Goal: Information Seeking & Learning: Check status

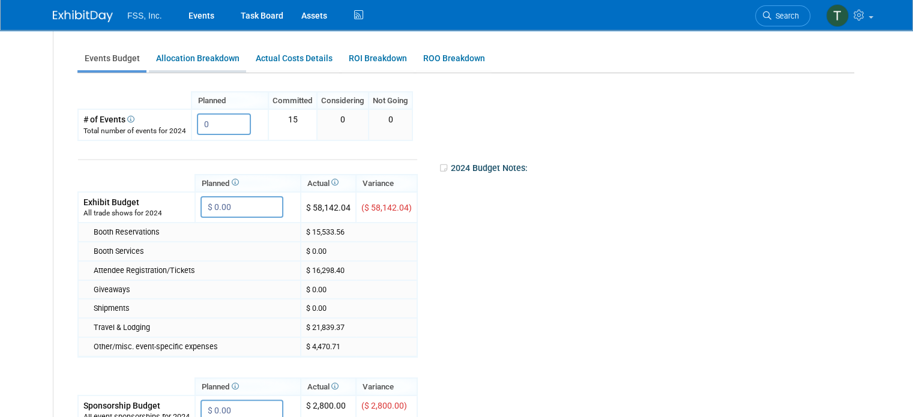
click at [205, 59] on link "Allocation Breakdown" at bounding box center [197, 58] width 97 height 23
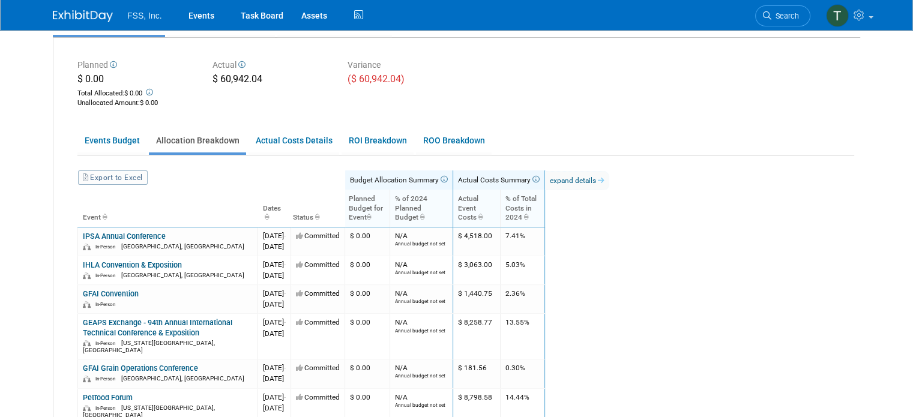
scroll to position [159, 0]
click at [435, 137] on link "ROO Breakdown" at bounding box center [454, 140] width 76 height 23
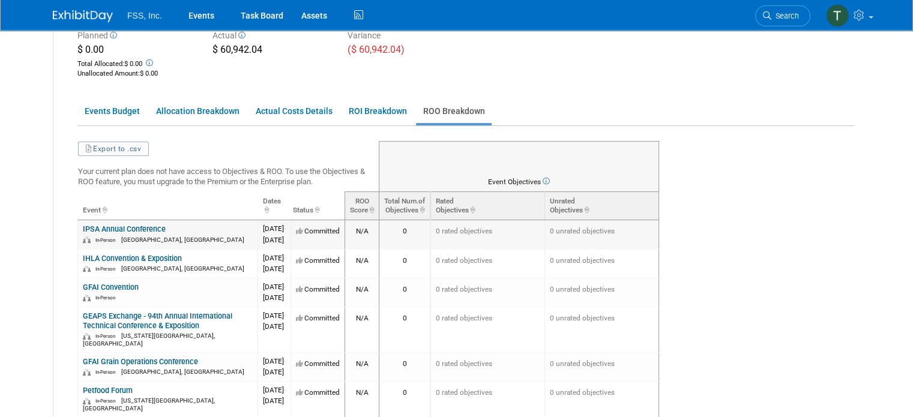
scroll to position [168, 0]
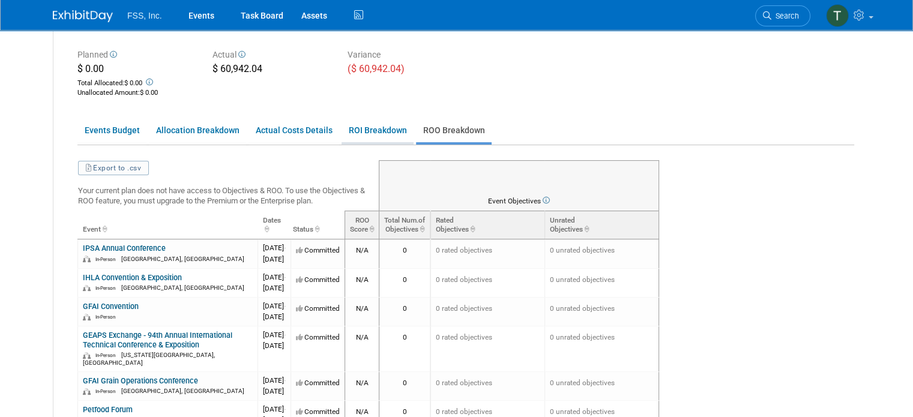
click at [362, 132] on link "ROI Breakdown" at bounding box center [378, 130] width 72 height 23
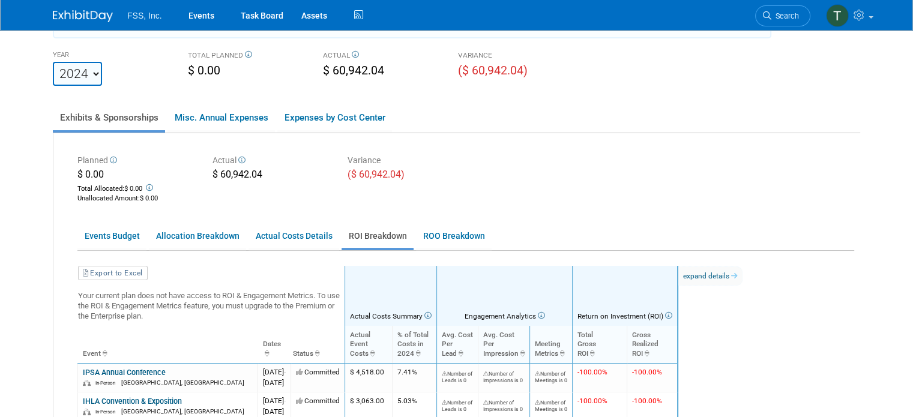
scroll to position [62, 0]
click at [86, 73] on select "2021 2022 2023 2024 2025 2026 2027 2028 2029 2030 2031" at bounding box center [77, 74] width 49 height 24
select select "2023"
click at [53, 62] on select "2021 2022 2023 2024 2025 2026 2027 2028 2029 2030 2031" at bounding box center [77, 74] width 49 height 24
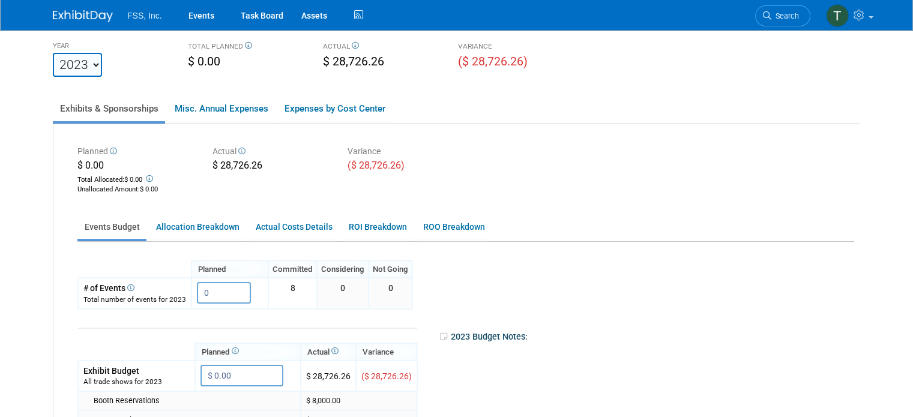
scroll to position [70, 0]
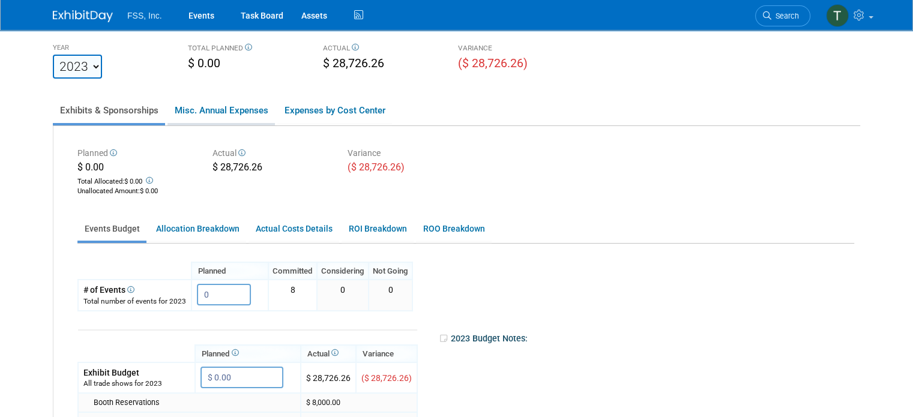
click at [202, 107] on link "Misc. Annual Expenses" at bounding box center [221, 110] width 107 height 25
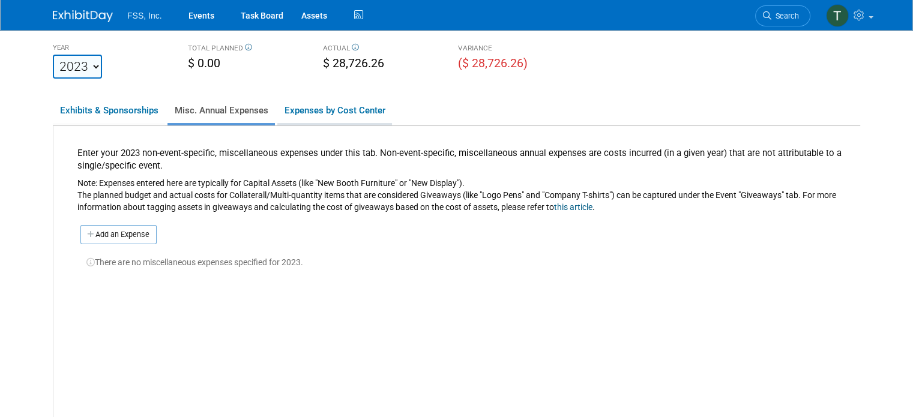
click at [302, 108] on link "Expenses by Cost Center" at bounding box center [334, 110] width 115 height 25
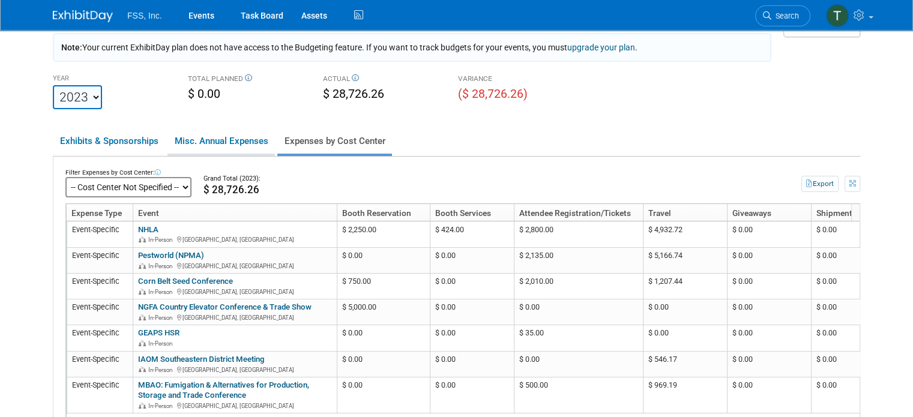
scroll to position [10, 0]
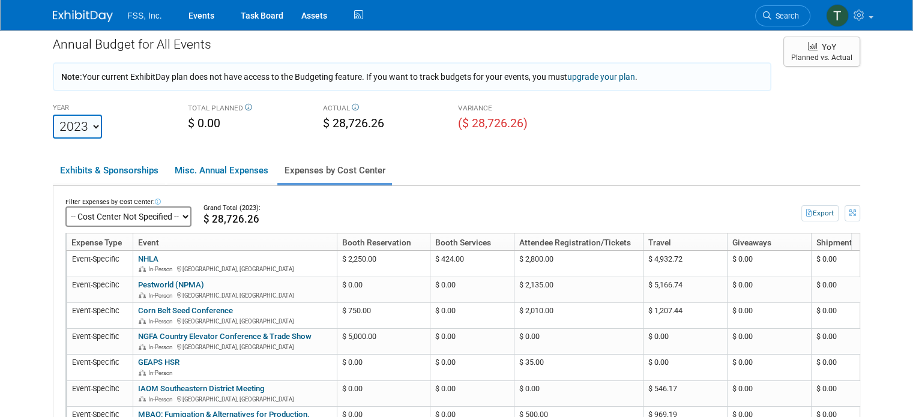
click at [84, 124] on select "2021 2022 2023 2024 2025 2026 2027 2028 2029 2030 2031" at bounding box center [77, 127] width 49 height 24
select select "2025"
click at [53, 115] on select "2021 2022 2023 2024 2025 2026 2027 2028 2029 2030 2031" at bounding box center [77, 127] width 49 height 24
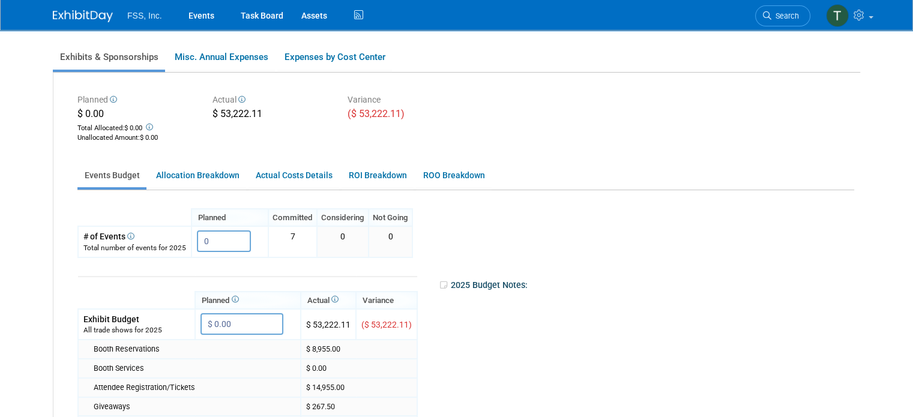
scroll to position [120, 0]
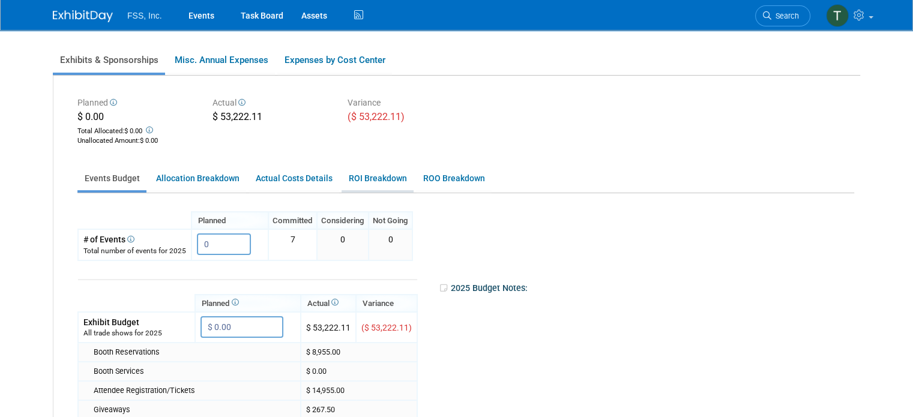
click at [353, 174] on link "ROI Breakdown" at bounding box center [378, 178] width 72 height 23
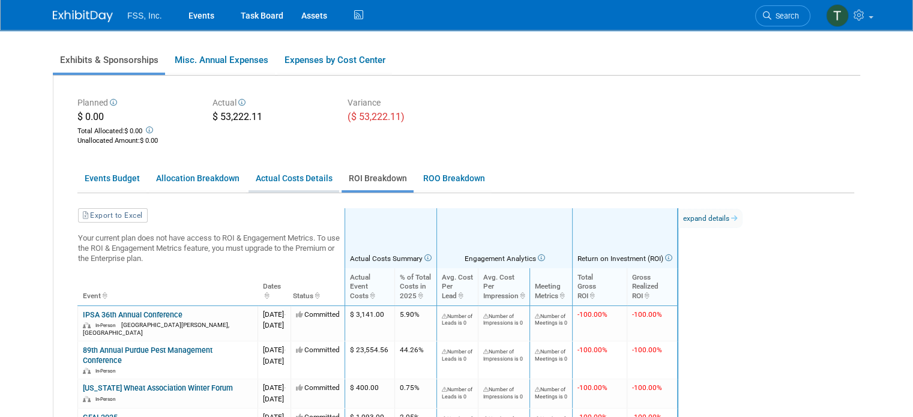
click at [295, 172] on link "Actual Costs Details" at bounding box center [294, 178] width 91 height 23
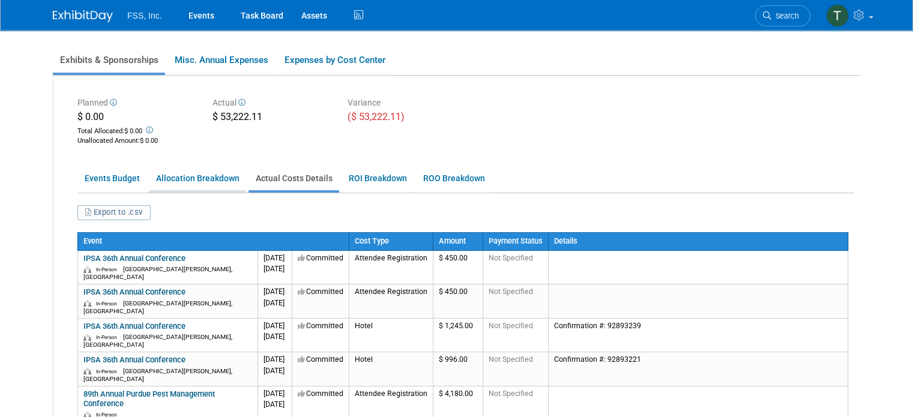
click at [210, 176] on link "Allocation Breakdown" at bounding box center [197, 178] width 97 height 23
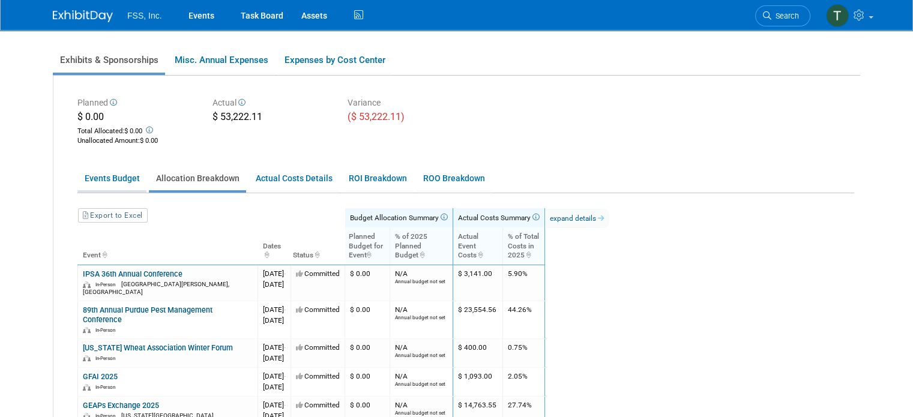
click at [102, 180] on link "Events Budget" at bounding box center [111, 178] width 69 height 23
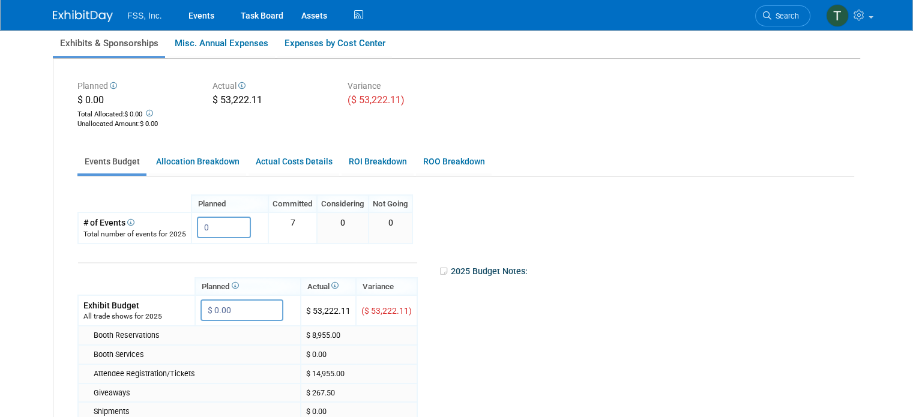
scroll to position [104, 0]
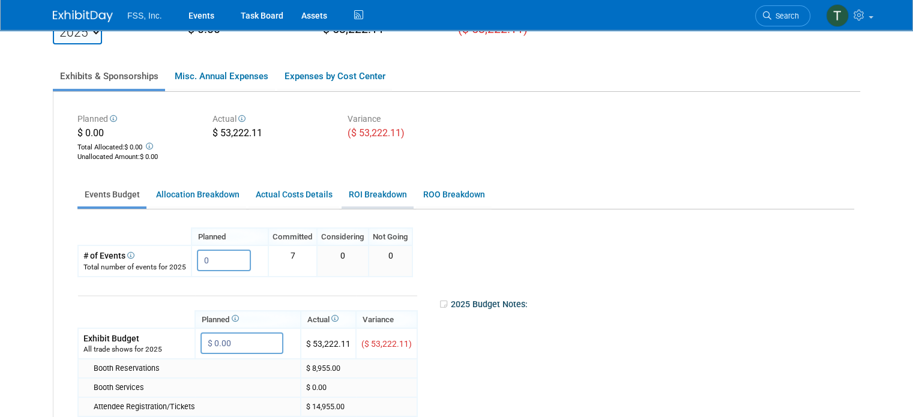
click at [375, 188] on link "ROI Breakdown" at bounding box center [378, 194] width 72 height 23
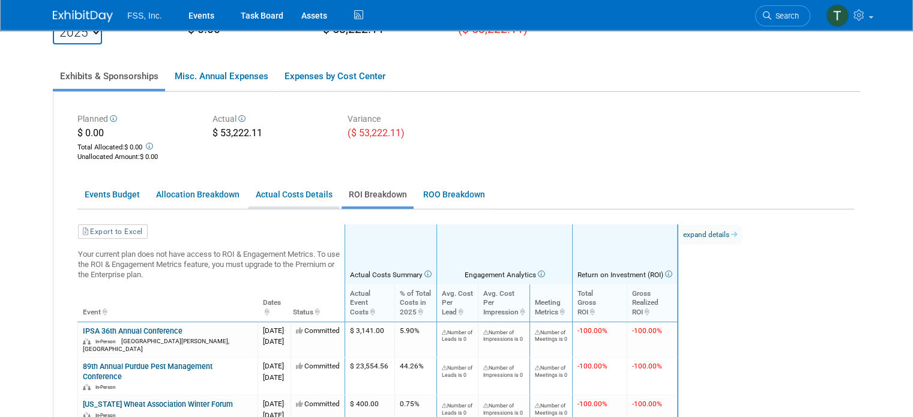
click at [293, 189] on link "Actual Costs Details" at bounding box center [294, 194] width 91 height 23
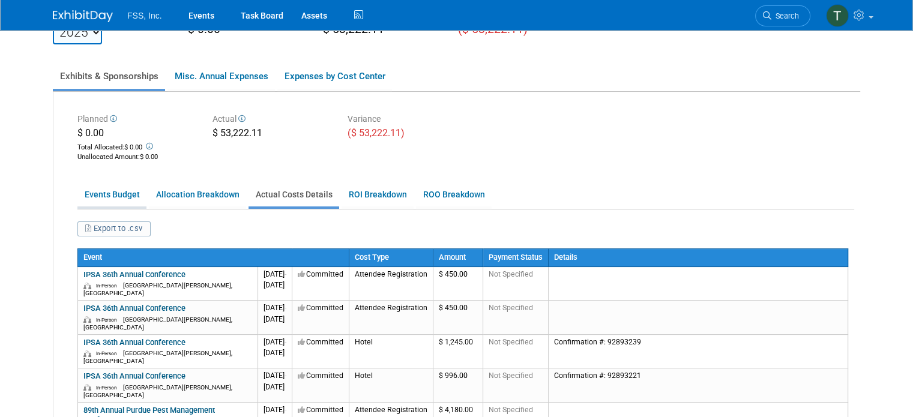
click at [108, 190] on link "Events Budget" at bounding box center [111, 194] width 69 height 23
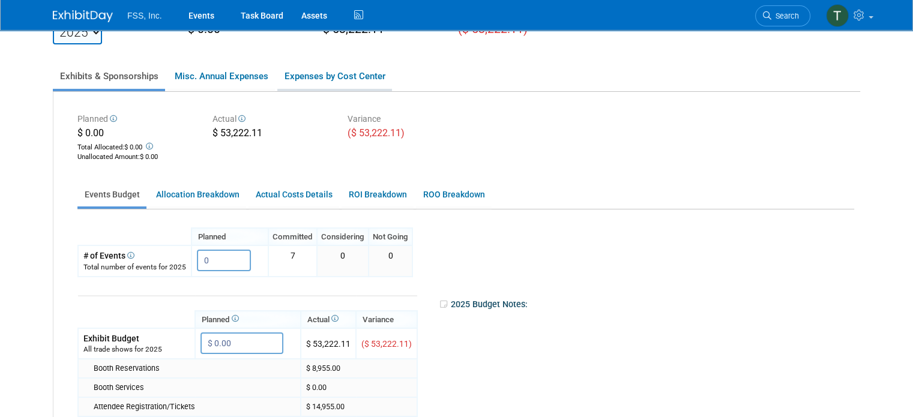
click at [342, 80] on link "Expenses by Cost Center" at bounding box center [334, 76] width 115 height 25
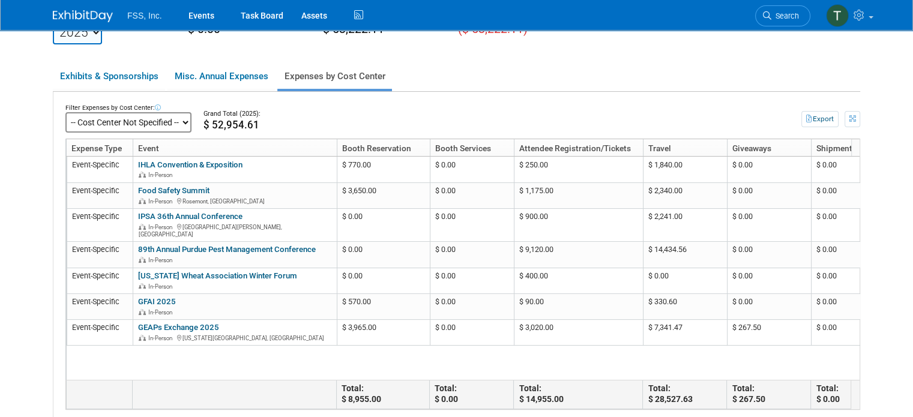
click at [180, 120] on select "-- Cost Center Not Specified --" at bounding box center [128, 122] width 126 height 20
click at [232, 75] on link "Misc. Annual Expenses" at bounding box center [221, 76] width 107 height 25
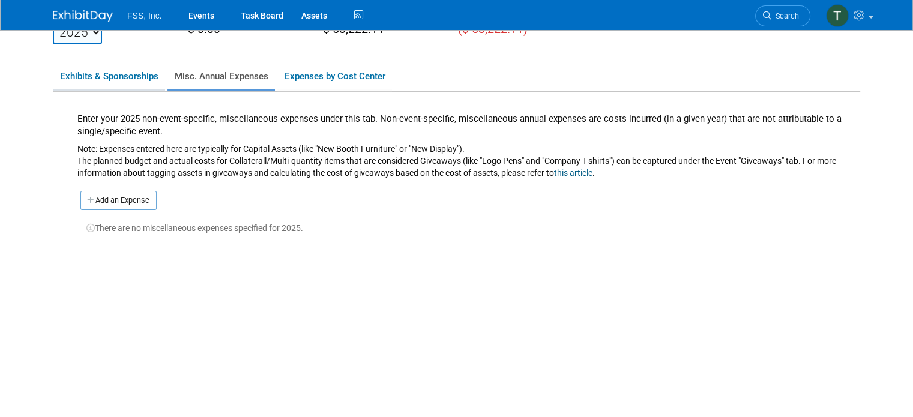
click at [129, 71] on link "Exhibits & Sponsorships" at bounding box center [109, 76] width 112 height 25
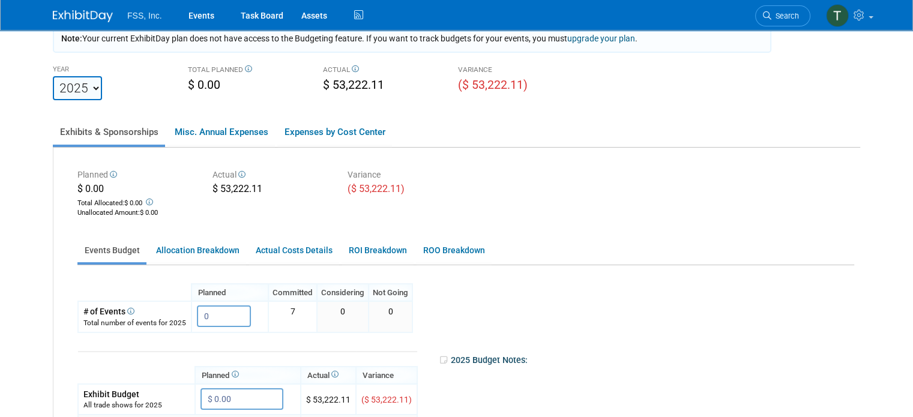
scroll to position [0, 0]
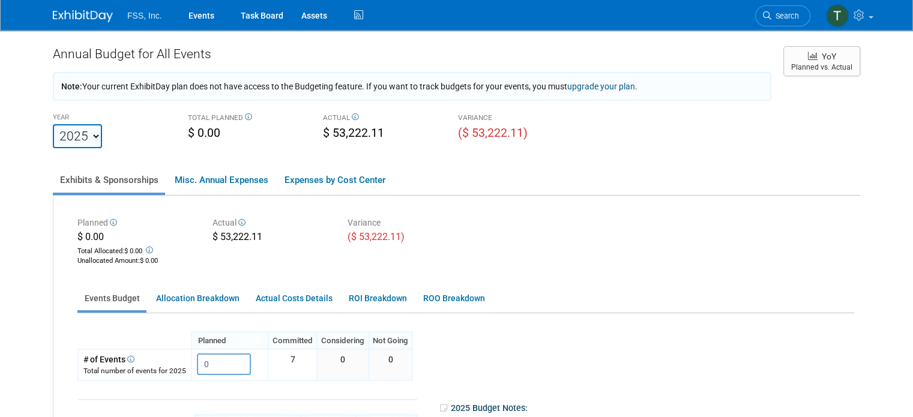
click at [85, 137] on select "2021 2022 2023 2024 2025 2026 2027 2028 2029 2030 2031" at bounding box center [77, 136] width 49 height 24
select select "2024"
click at [53, 124] on select "2021 2022 2023 2024 2025 2026 2027 2028 2029 2030 2031" at bounding box center [77, 136] width 49 height 24
click at [282, 297] on link "Actual Costs Details" at bounding box center [294, 298] width 91 height 23
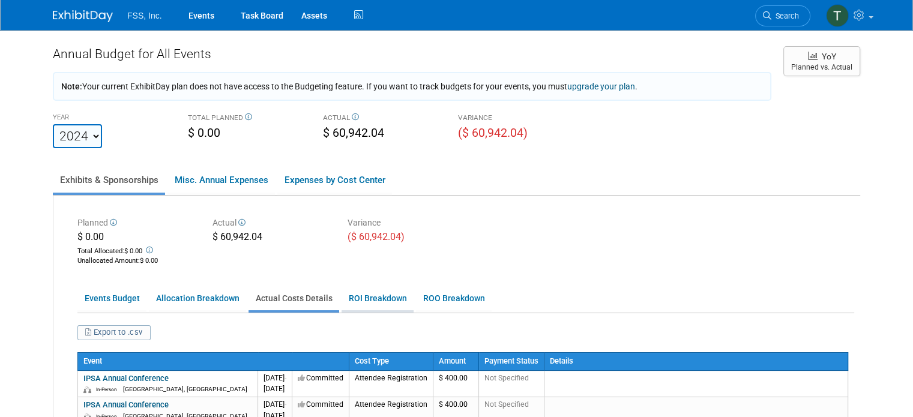
click at [372, 296] on link "ROI Breakdown" at bounding box center [378, 298] width 72 height 23
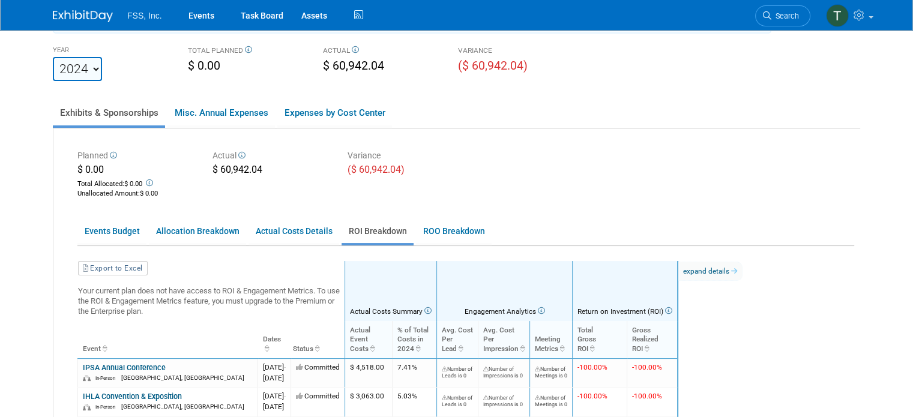
scroll to position [60, 0]
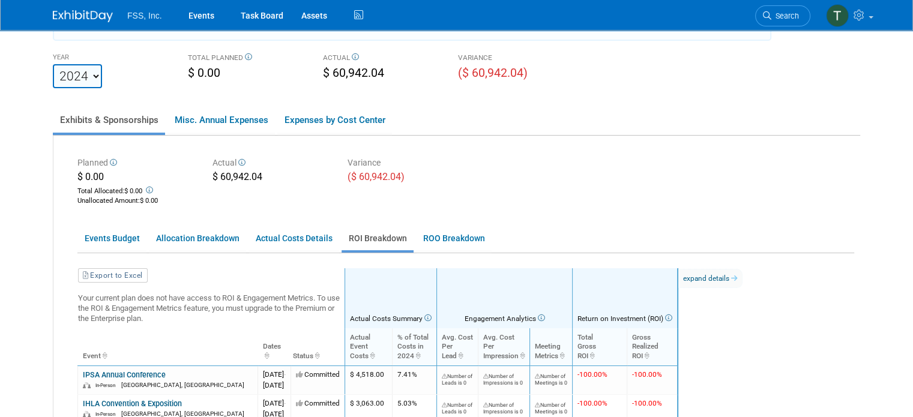
click at [86, 77] on select "2021 2022 2023 2024 2025 2026 2027 2028 2029 2030 2031" at bounding box center [77, 76] width 49 height 24
select select "2025"
click at [53, 64] on select "2021 2022 2023 2024 2025 2026 2027 2028 2029 2030 2031" at bounding box center [77, 76] width 49 height 24
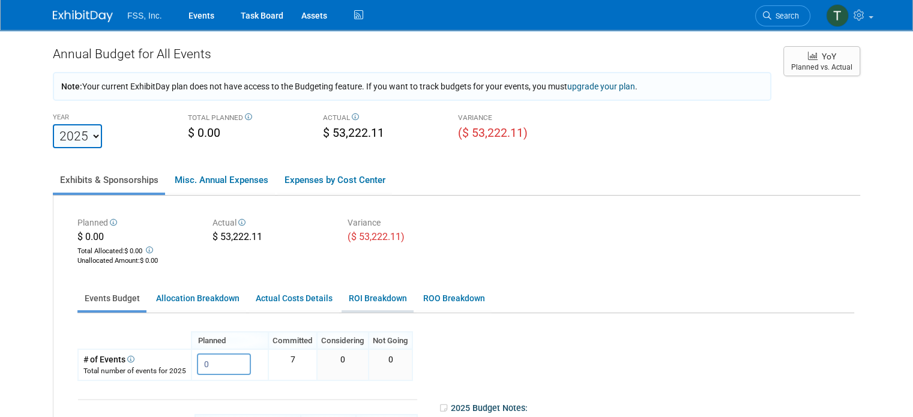
click at [374, 302] on link "ROI Breakdown" at bounding box center [378, 298] width 72 height 23
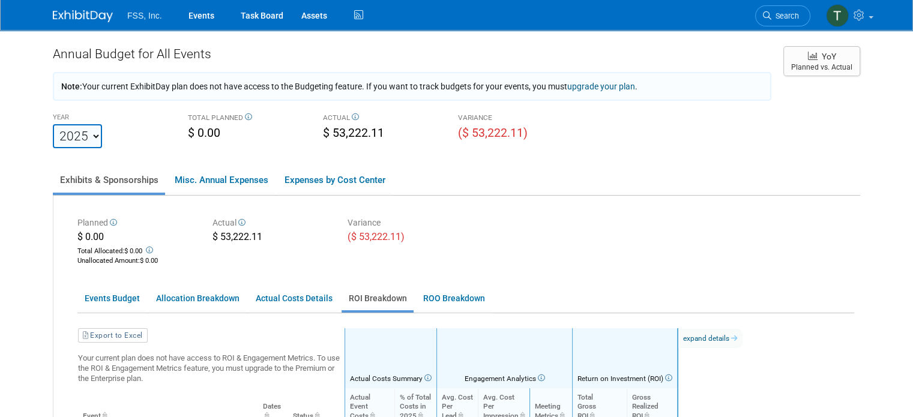
click at [86, 136] on select "2021 2022 2023 2024 2025 2026 2027 2028 2029 2030 2031" at bounding box center [77, 136] width 49 height 24
select select "2024"
click at [53, 124] on select "2021 2022 2023 2024 2025 2026 2027 2028 2029 2030 2031" at bounding box center [77, 136] width 49 height 24
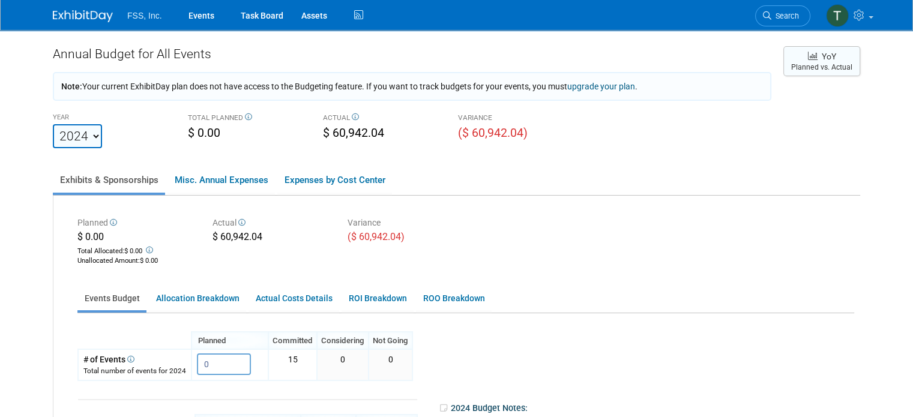
click at [831, 67] on button "YoY Planned vs. Actual" at bounding box center [822, 61] width 77 height 30
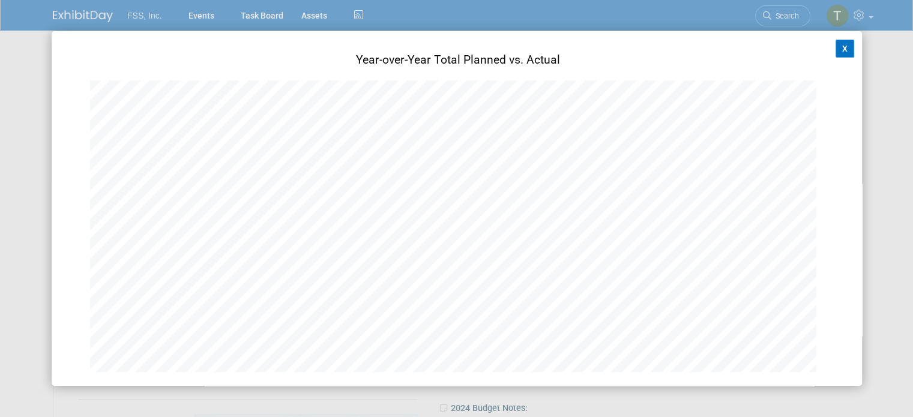
click at [836, 50] on button "X" at bounding box center [845, 49] width 19 height 18
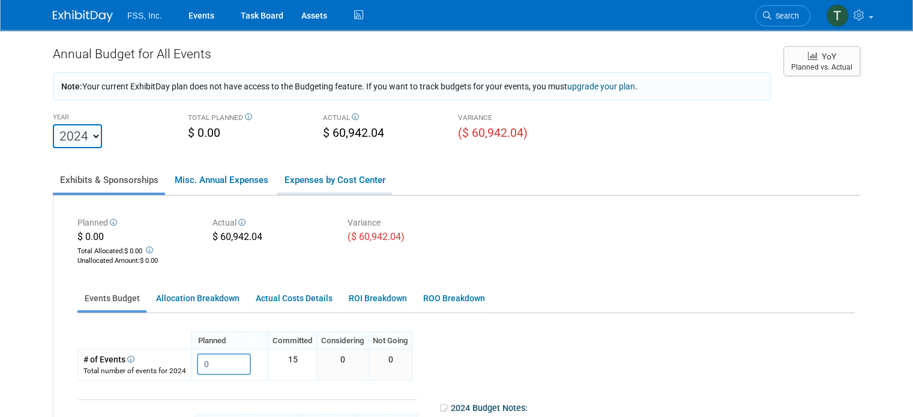
click at [310, 177] on link "Expenses by Cost Center" at bounding box center [334, 180] width 115 height 25
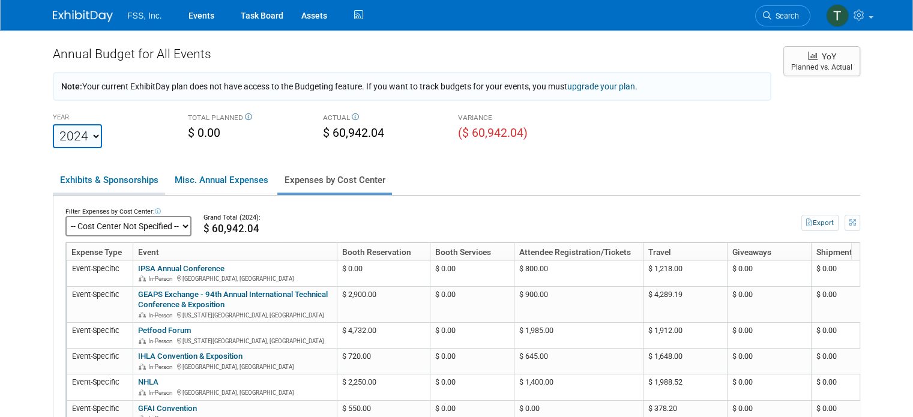
click at [86, 181] on link "Exhibits & Sponsorships" at bounding box center [109, 180] width 112 height 25
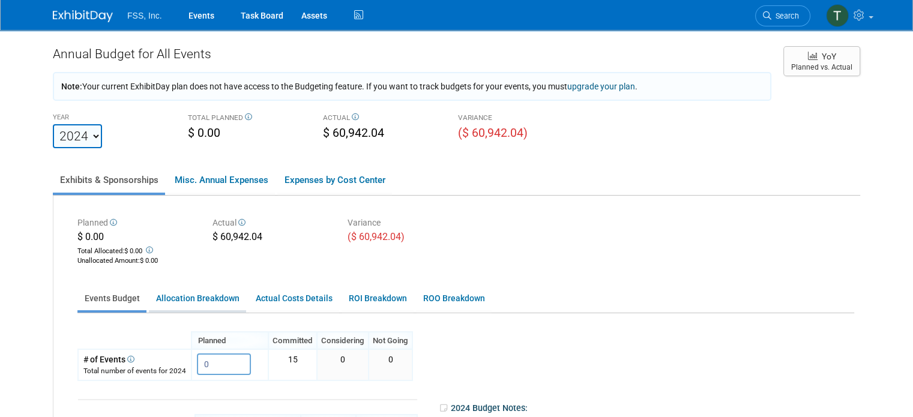
click at [211, 297] on link "Allocation Breakdown" at bounding box center [197, 298] width 97 height 23
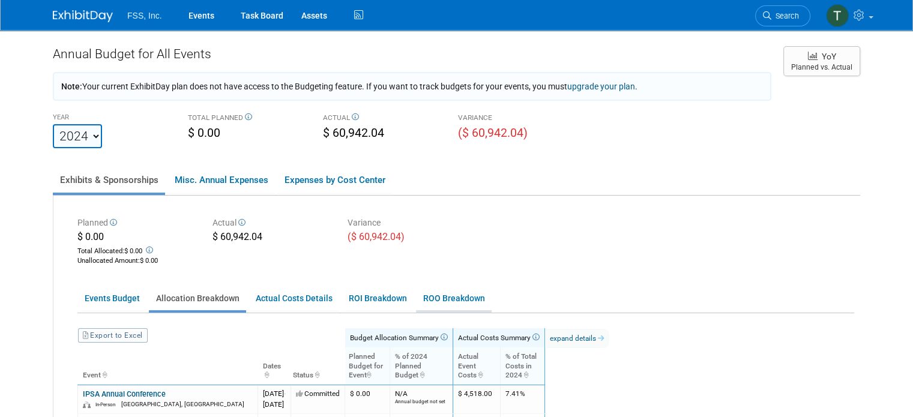
click at [436, 300] on link "ROO Breakdown" at bounding box center [454, 298] width 76 height 23
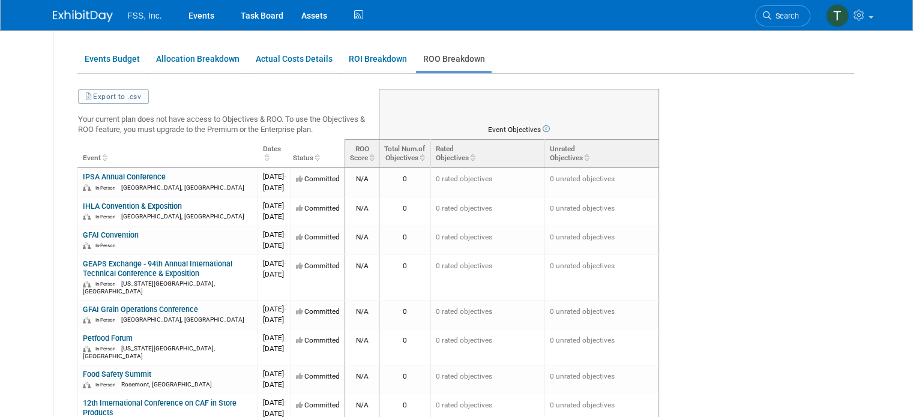
scroll to position [240, 0]
click at [253, 59] on link "Actual Costs Details" at bounding box center [294, 58] width 91 height 23
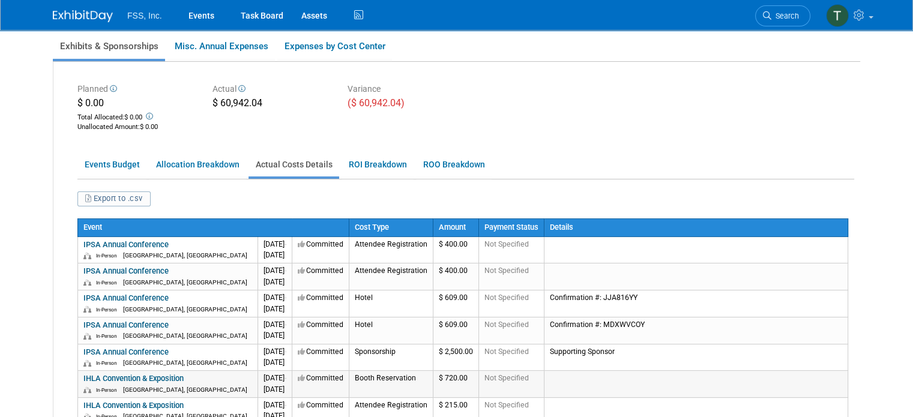
scroll to position [120, 0]
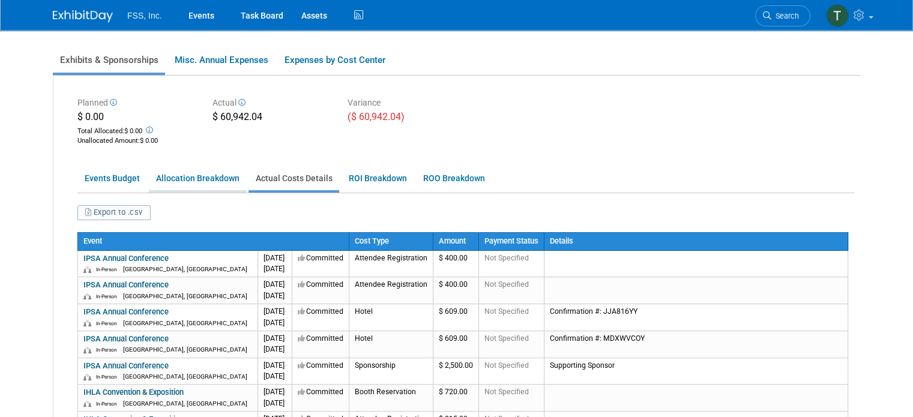
click at [206, 175] on link "Allocation Breakdown" at bounding box center [197, 178] width 97 height 23
